Goal: Information Seeking & Learning: Check status

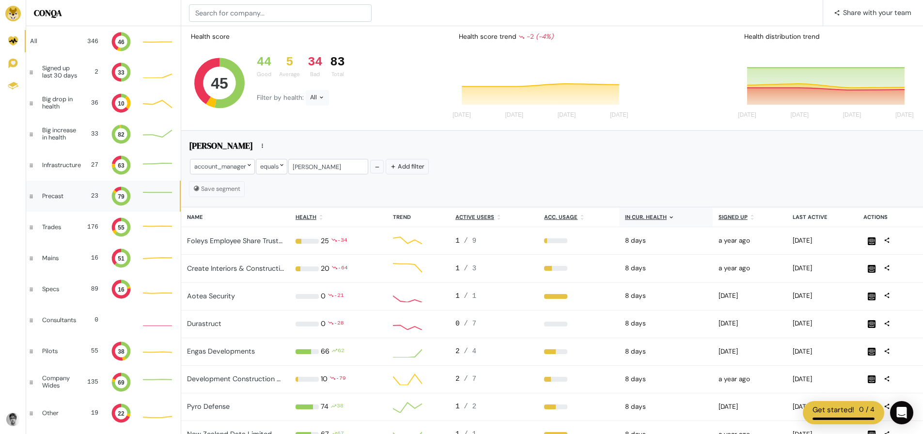
click at [63, 199] on div "Precast" at bounding box center [58, 196] width 33 height 7
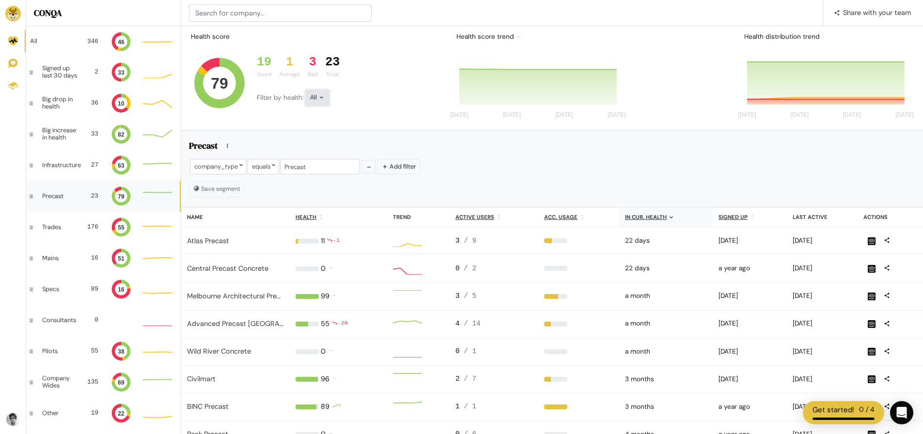
click at [312, 96] on div "All" at bounding box center [317, 98] width 23 height 16
click at [329, 187] on button "Bad" at bounding box center [333, 185] width 54 height 22
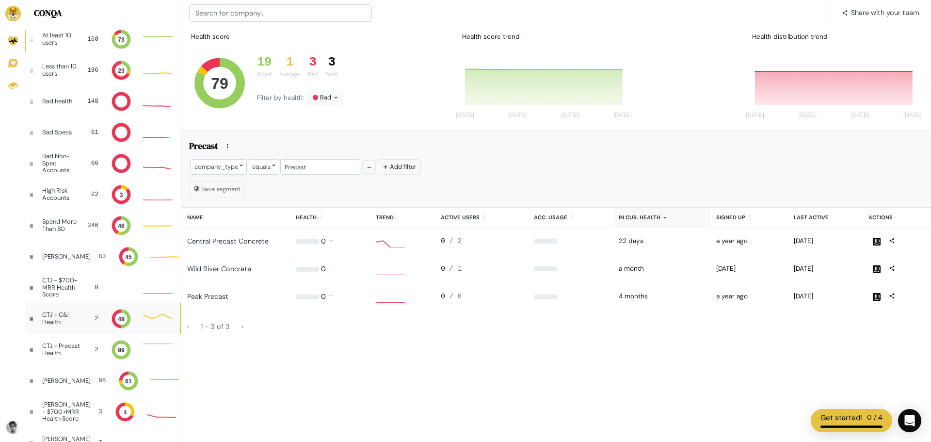
click at [72, 314] on div "CTJ - C&I Health" at bounding box center [60, 318] width 36 height 14
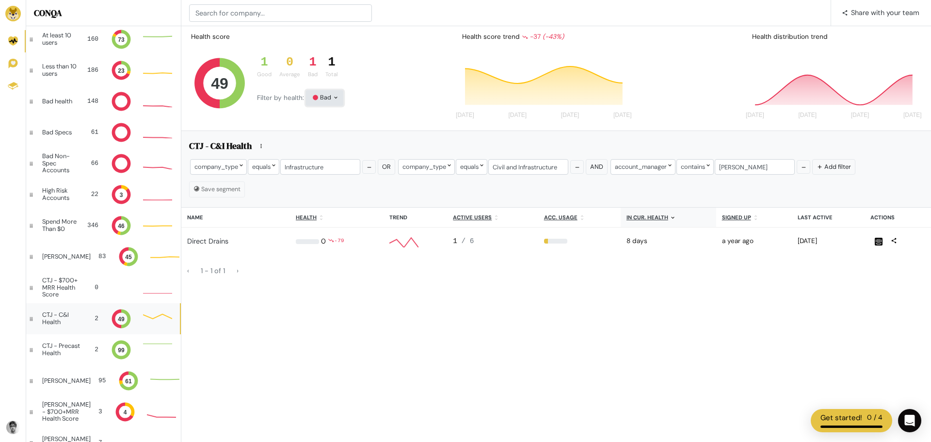
click at [329, 94] on div "Bad" at bounding box center [324, 98] width 37 height 16
click at [325, 115] on button "All" at bounding box center [333, 117] width 54 height 23
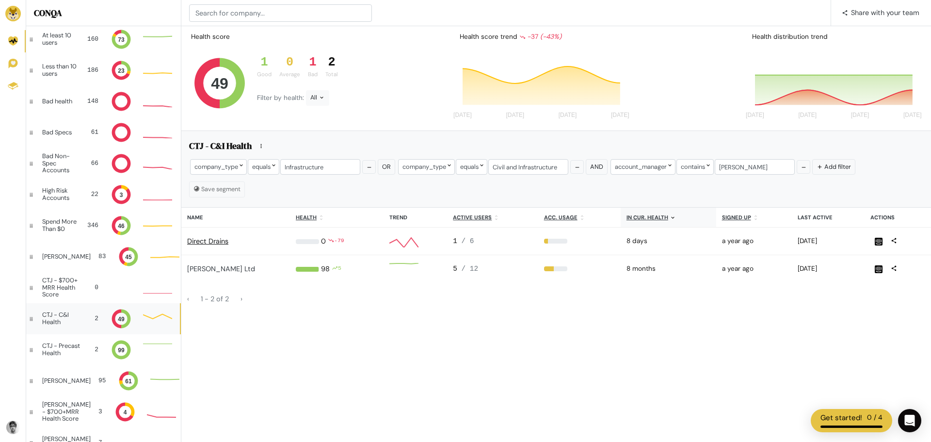
click at [208, 238] on link "Direct Drains" at bounding box center [207, 241] width 41 height 9
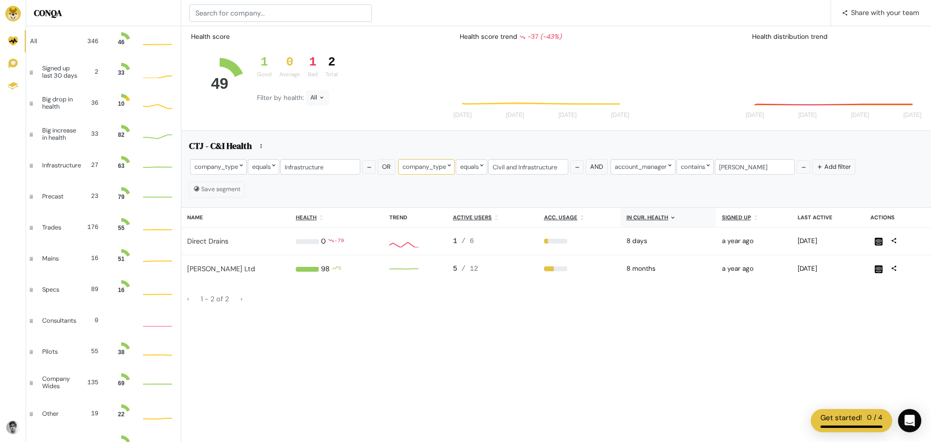
scroll to position [19, 22]
